Goal: Navigation & Orientation: Find specific page/section

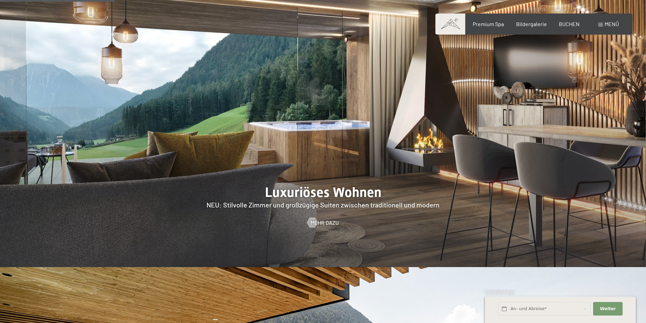
scroll to position [509, 0]
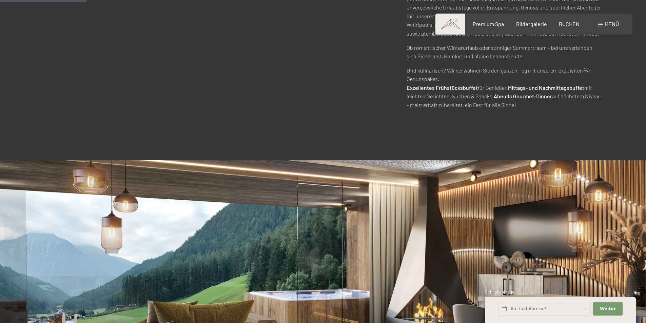
click at [452, 25] on span at bounding box center [450, 24] width 30 height 21
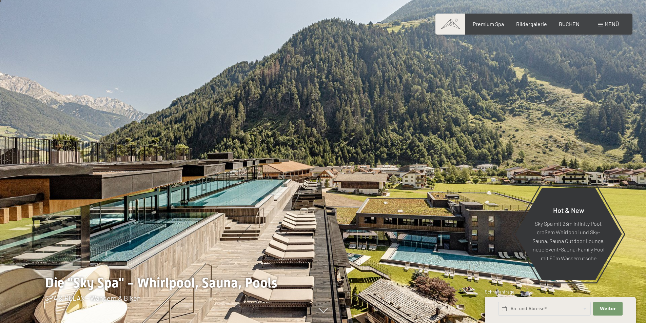
scroll to position [68, 0]
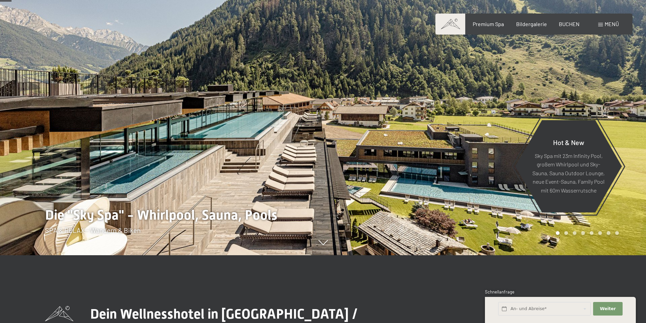
click at [201, 142] on div at bounding box center [161, 93] width 323 height 323
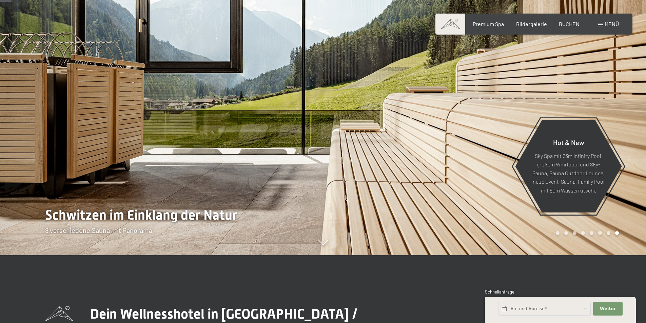
click at [186, 136] on div at bounding box center [161, 93] width 323 height 323
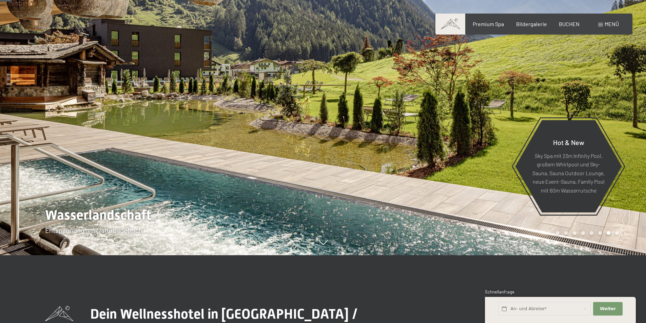
click at [121, 151] on div at bounding box center [161, 93] width 323 height 323
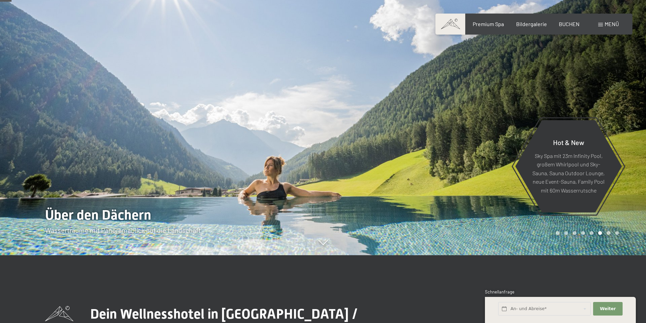
click at [121, 151] on div at bounding box center [161, 93] width 323 height 323
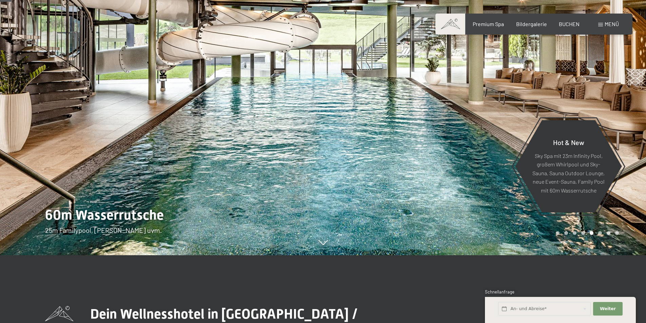
click at [121, 151] on div at bounding box center [161, 93] width 323 height 323
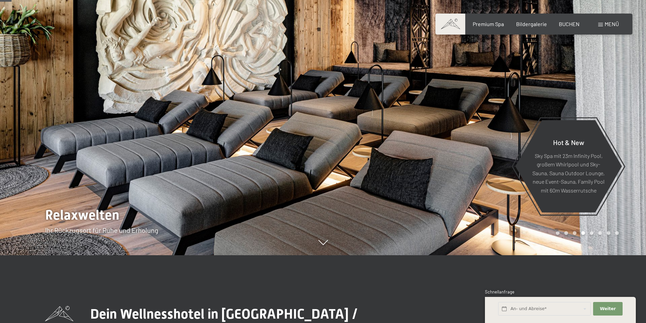
click at [121, 151] on div at bounding box center [161, 93] width 323 height 323
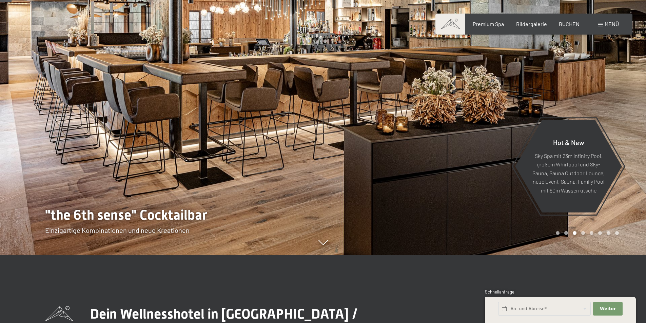
click at [121, 151] on div at bounding box center [161, 93] width 323 height 323
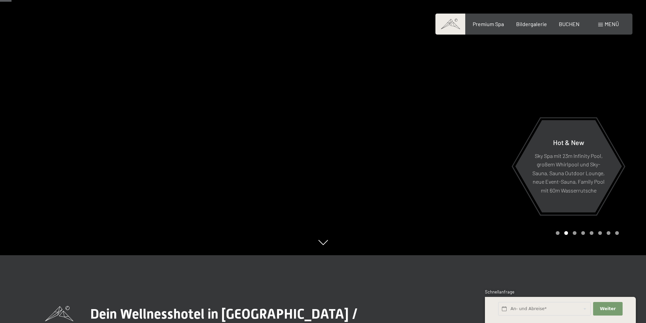
click at [121, 151] on div at bounding box center [161, 93] width 323 height 323
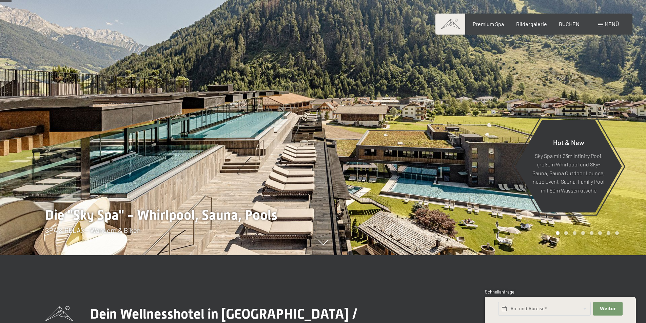
click at [121, 151] on div at bounding box center [161, 93] width 323 height 323
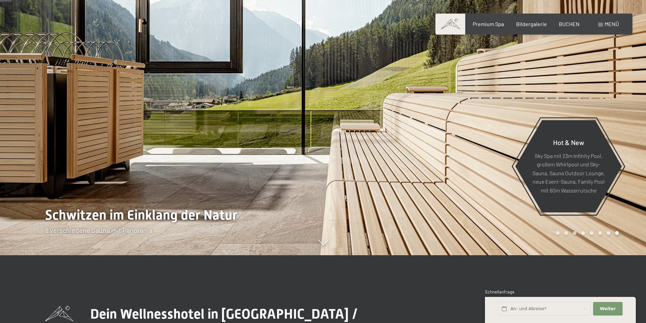
click at [121, 151] on div at bounding box center [161, 93] width 323 height 323
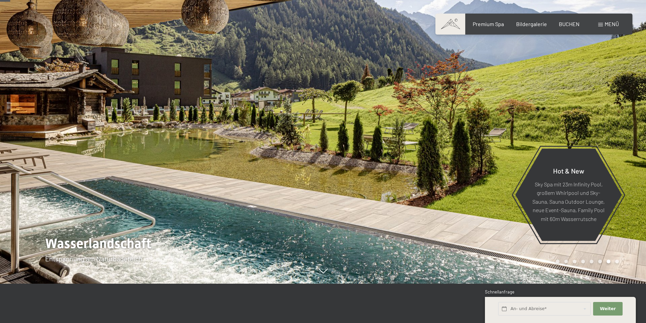
scroll to position [0, 0]
